Goal: Answer question/provide support: Share knowledge or assist other users

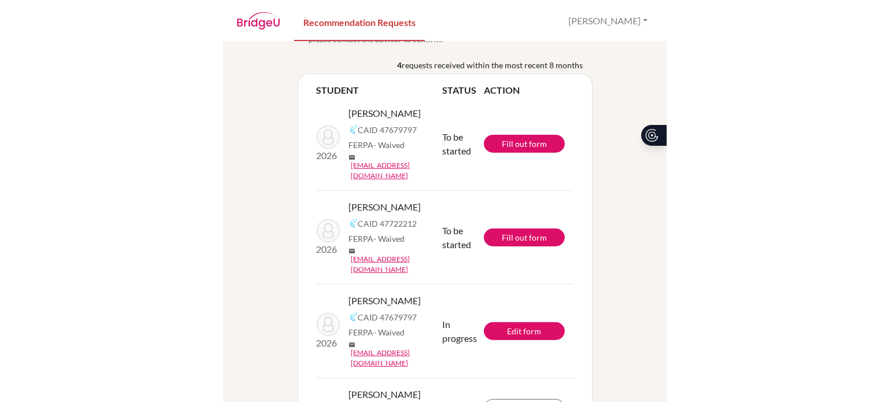
scroll to position [64, 0]
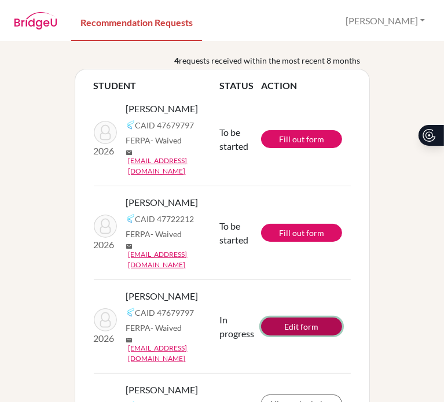
click at [280, 318] on link "Edit form" at bounding box center [301, 327] width 81 height 18
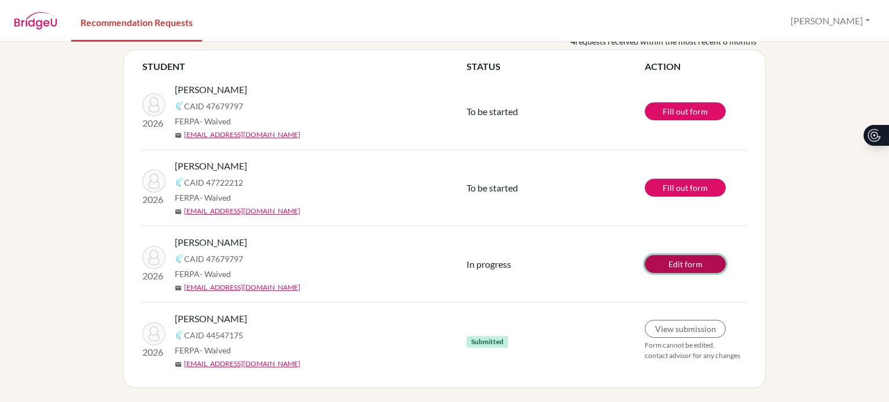
scroll to position [58, 0]
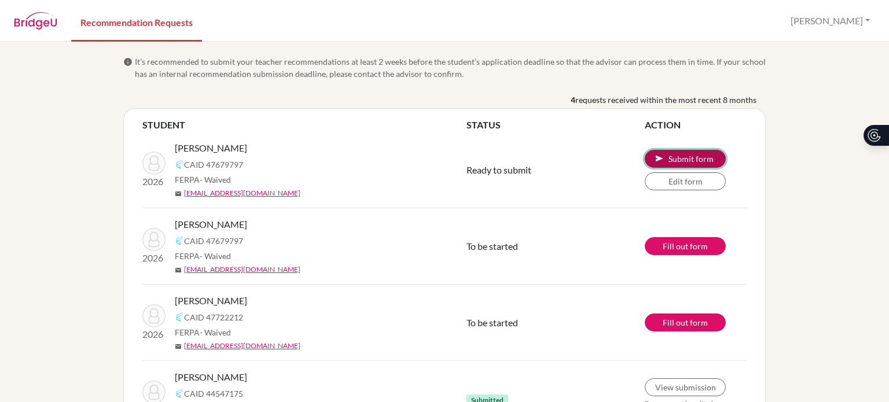
click at [689, 159] on button "send Submit form" at bounding box center [684, 159] width 81 height 18
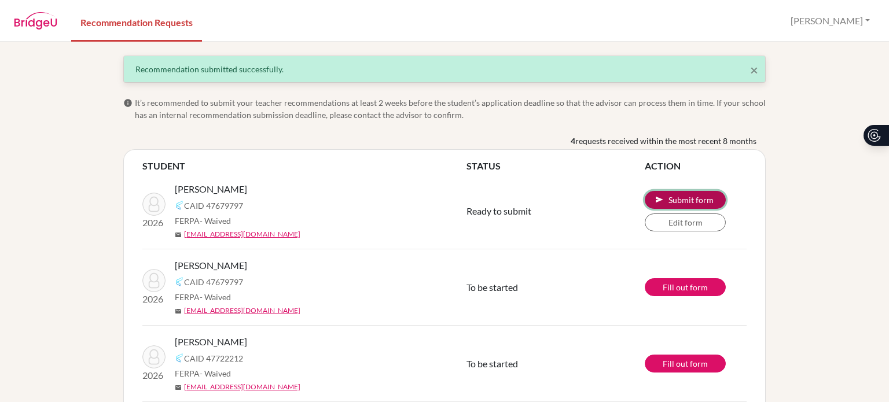
click at [676, 199] on button "send Submit form" at bounding box center [684, 200] width 81 height 18
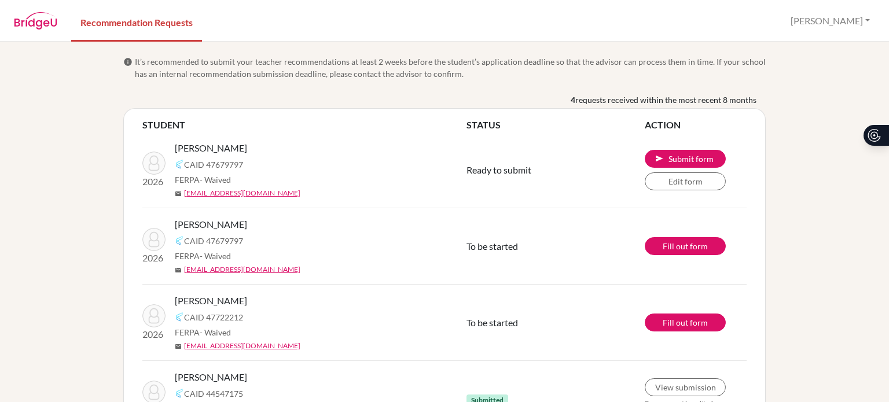
scroll to position [58, 0]
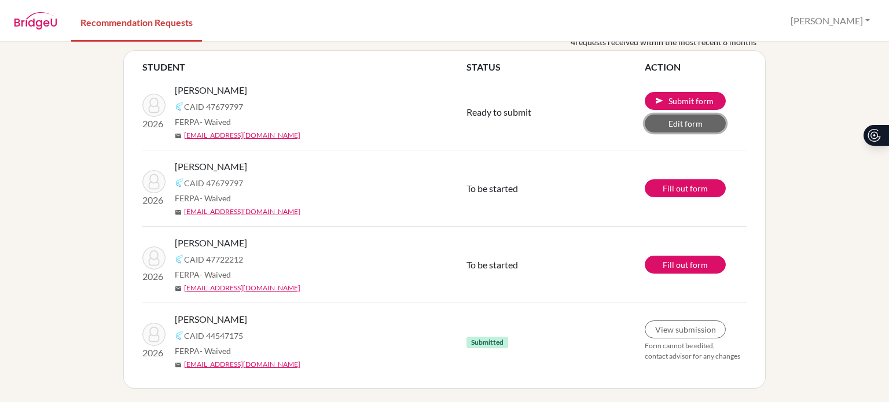
click at [707, 128] on link "Edit form" at bounding box center [684, 124] width 81 height 18
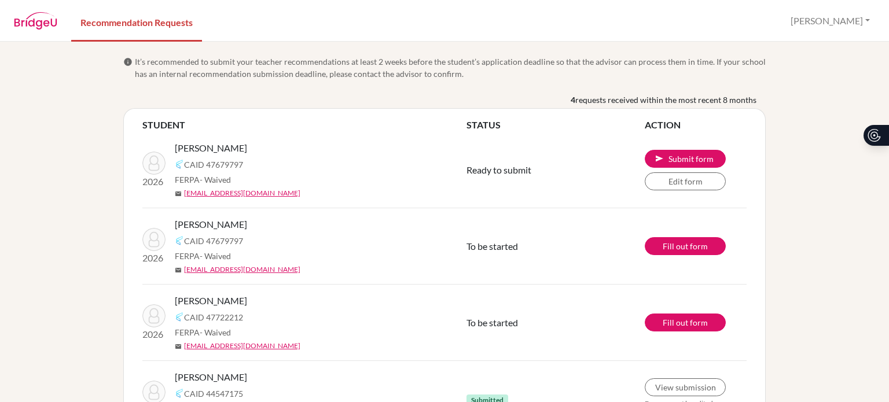
scroll to position [58, 0]
